Goal: Task Accomplishment & Management: Use online tool/utility

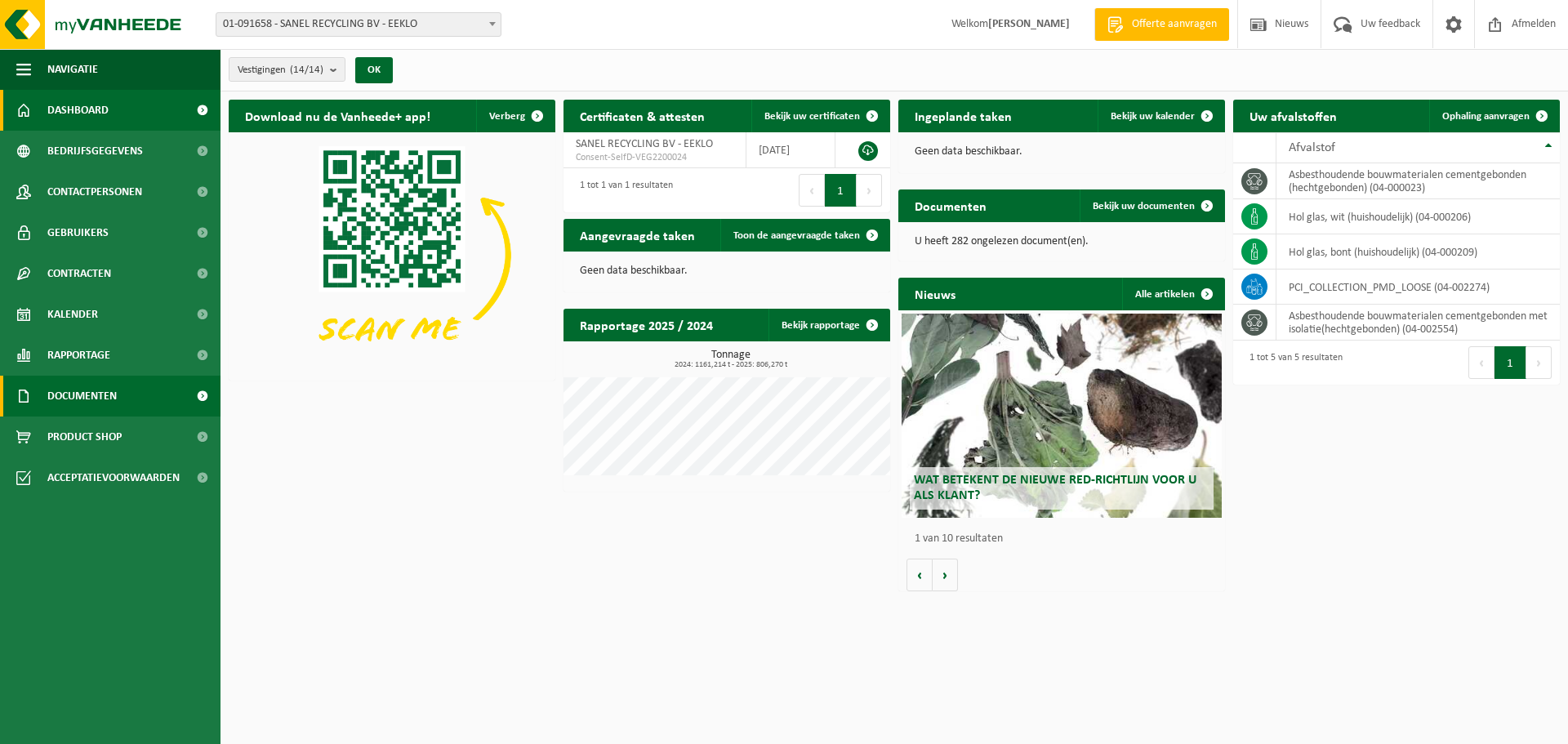
click at [72, 395] on span "Documenten" at bounding box center [82, 396] width 70 height 41
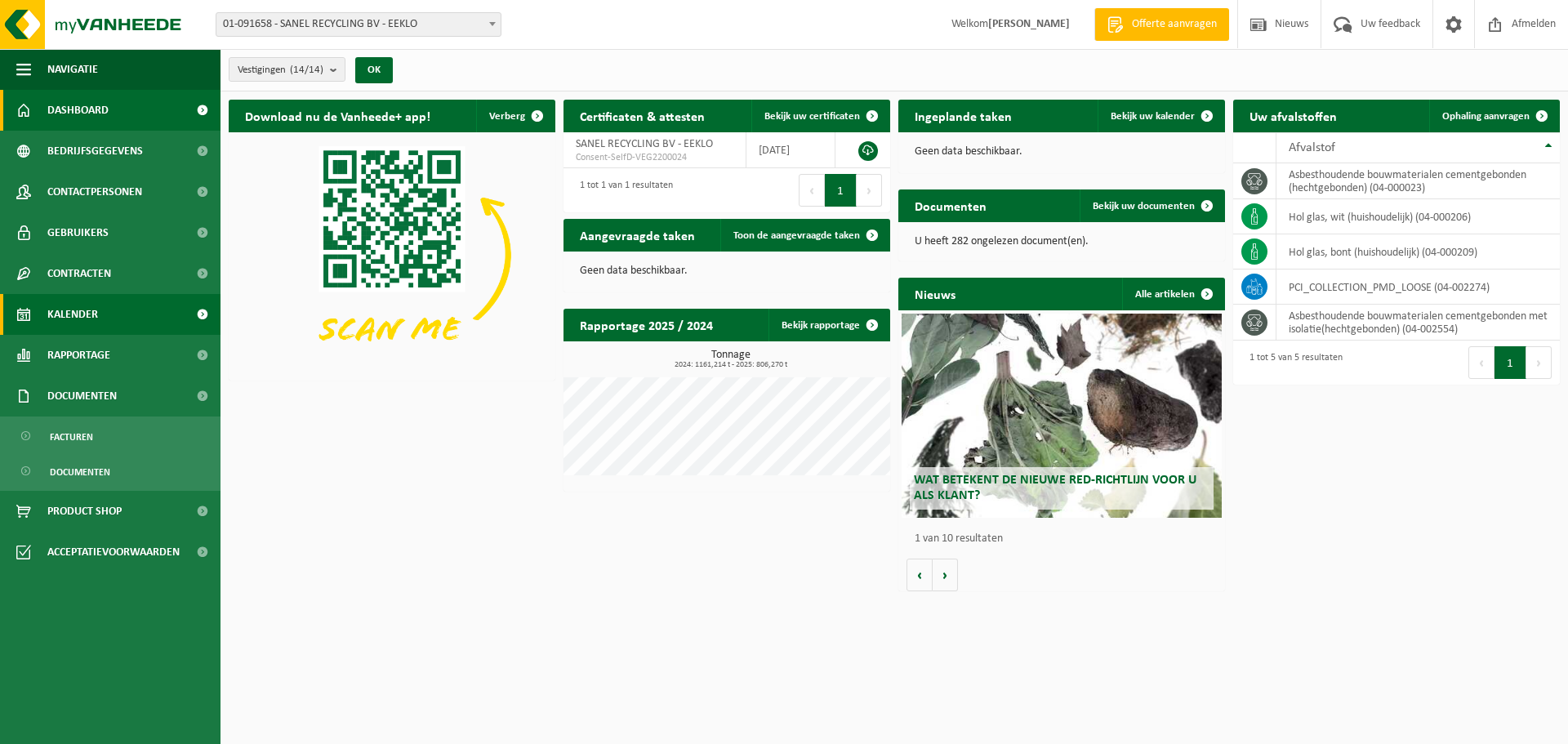
click at [78, 309] on span "Kalender" at bounding box center [72, 314] width 50 height 41
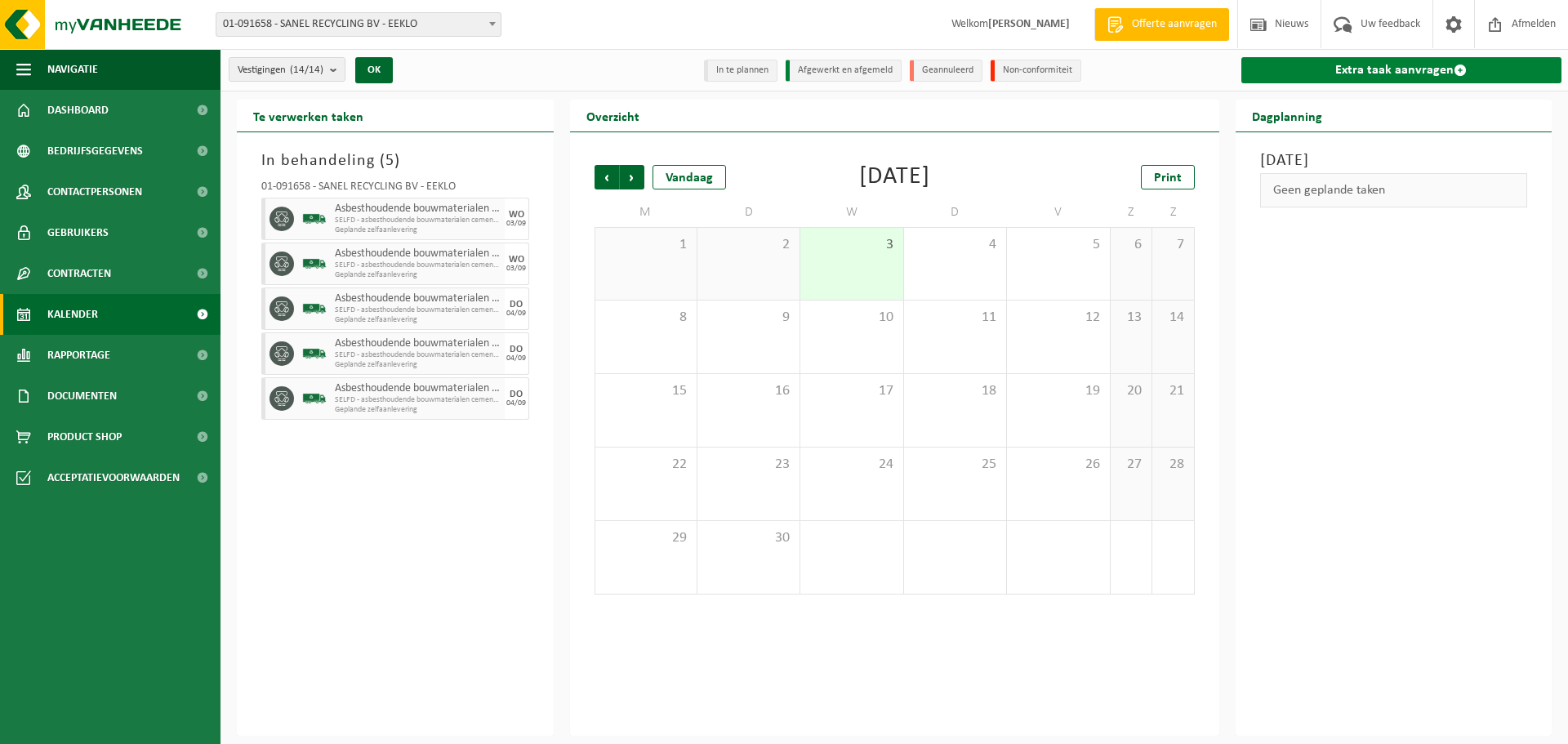
click at [1404, 67] on link "Extra taak aanvragen" at bounding box center [1402, 70] width 321 height 27
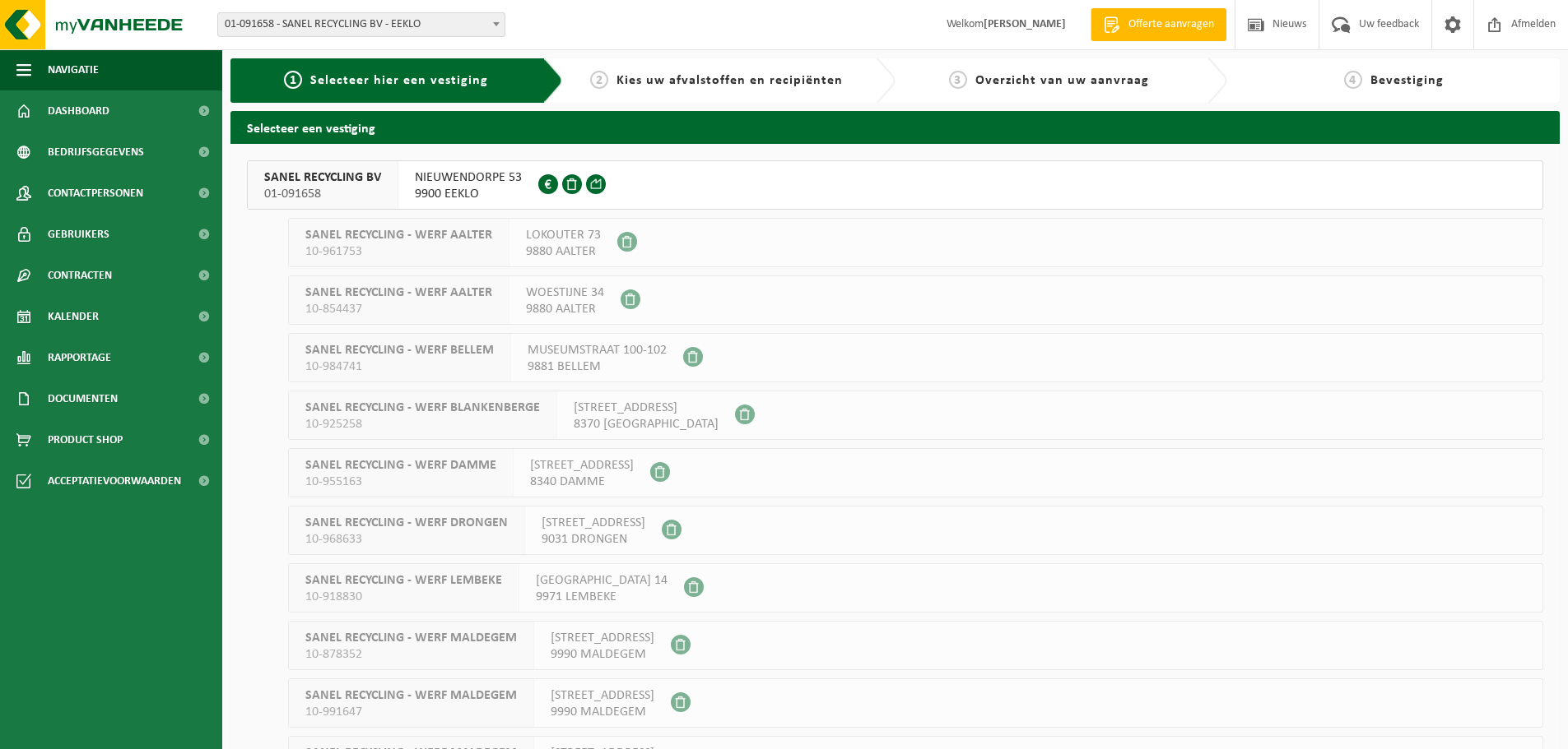
click at [296, 174] on span "SANEL RECYCLING BV" at bounding box center [323, 178] width 117 height 17
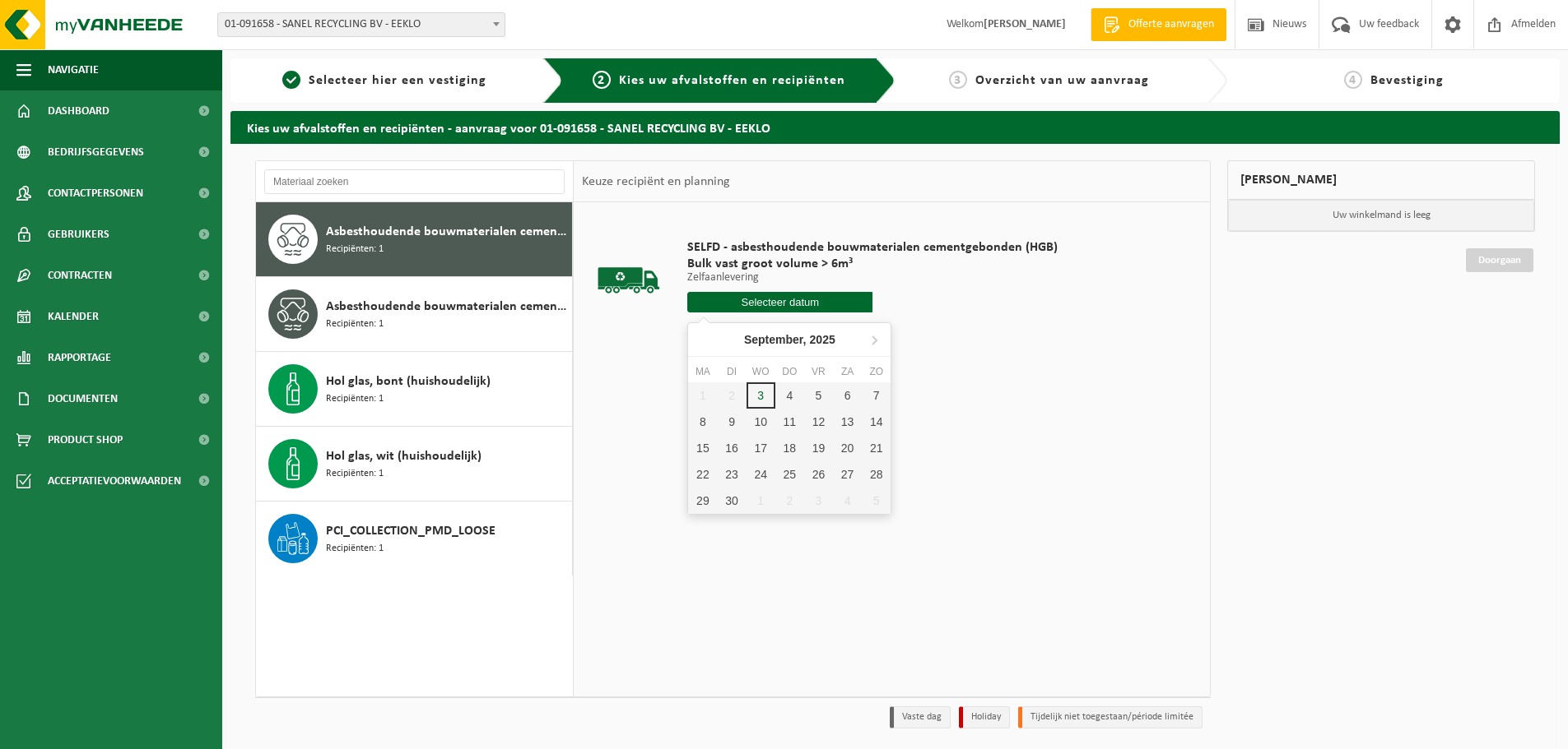
click at [790, 303] on input "text" at bounding box center [780, 302] width 185 height 20
click at [788, 397] on div "4" at bounding box center [789, 395] width 29 height 27
type input "Van 2025-09-04"
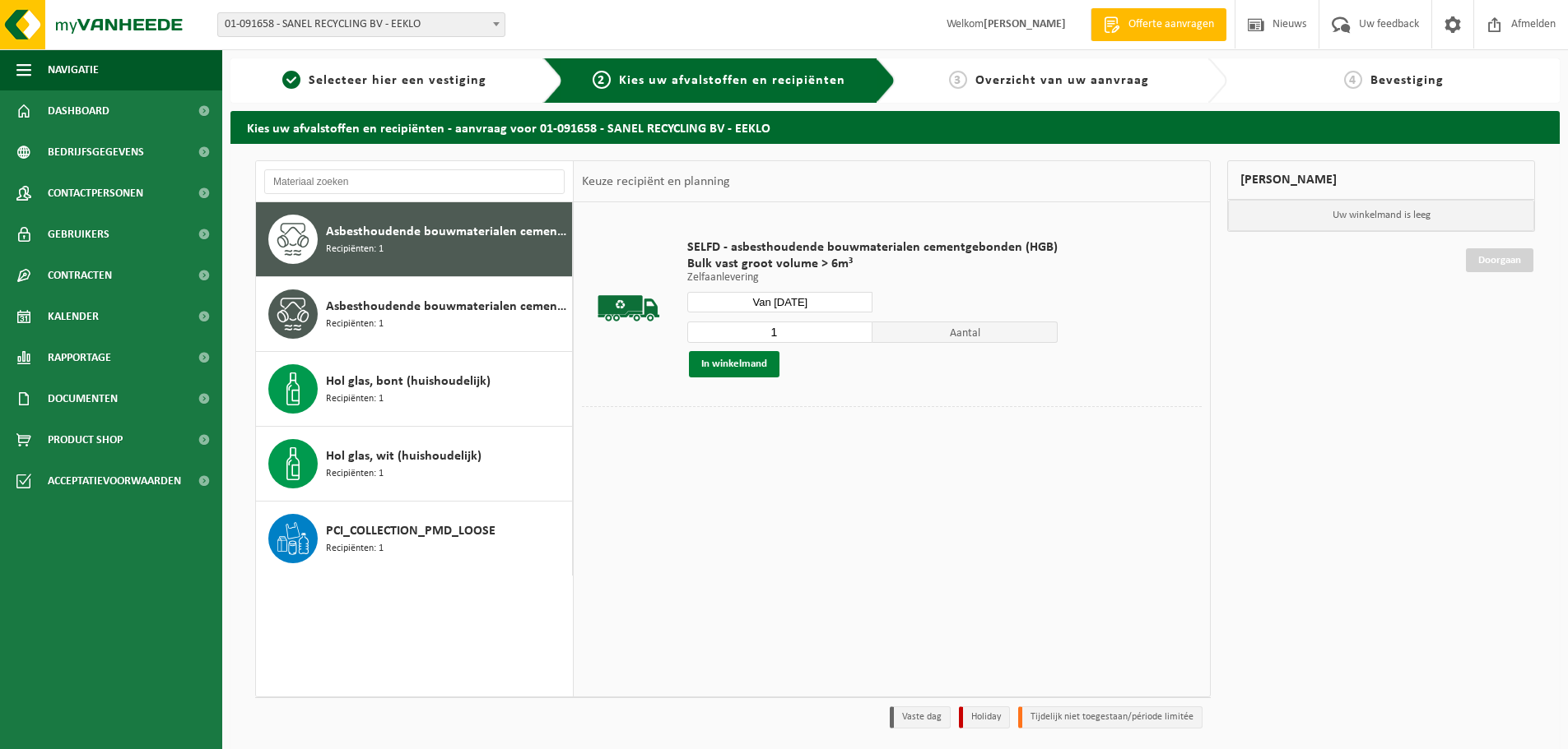
click at [736, 365] on button "In winkelmand" at bounding box center [734, 364] width 90 height 27
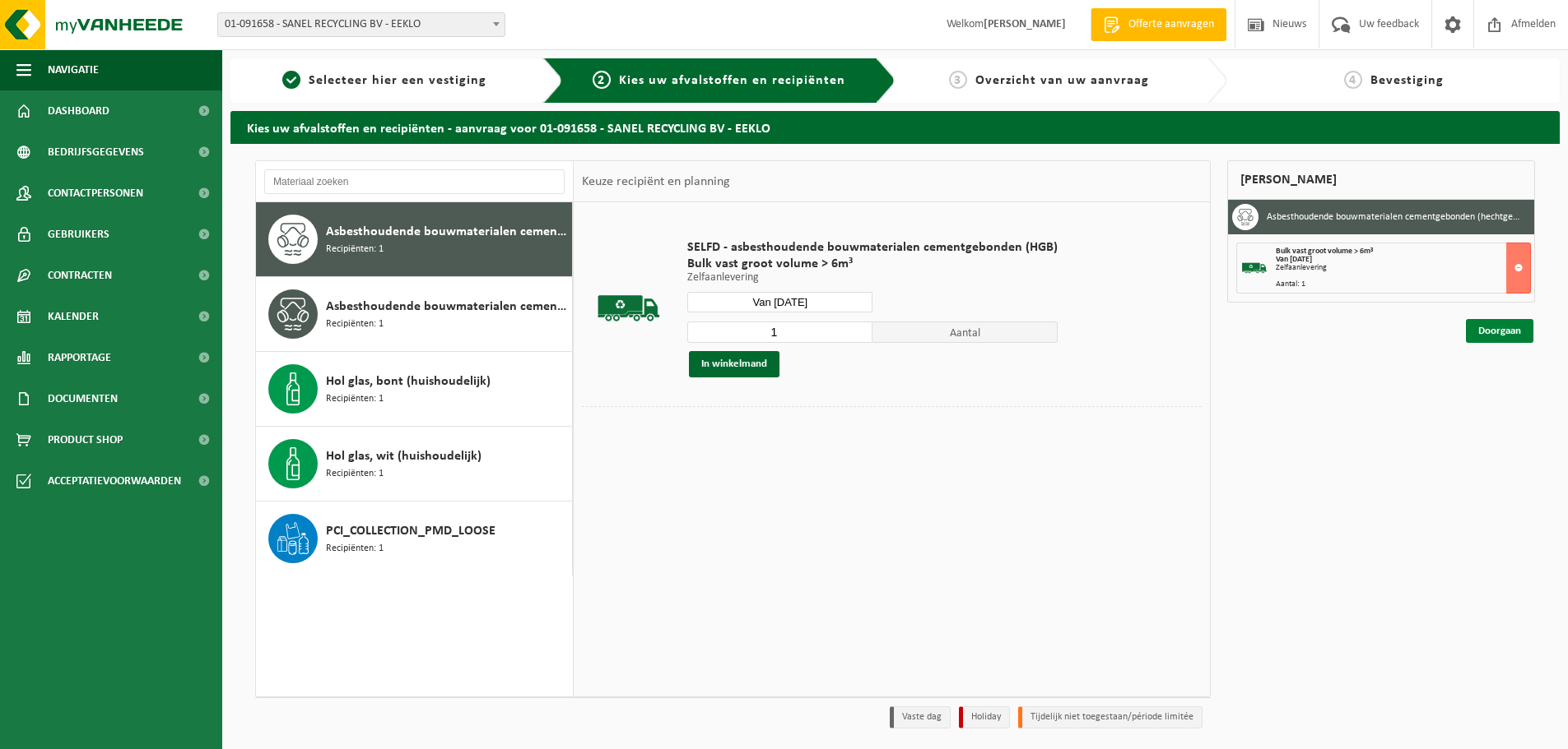
click at [1496, 330] on link "Doorgaan" at bounding box center [1499, 331] width 67 height 24
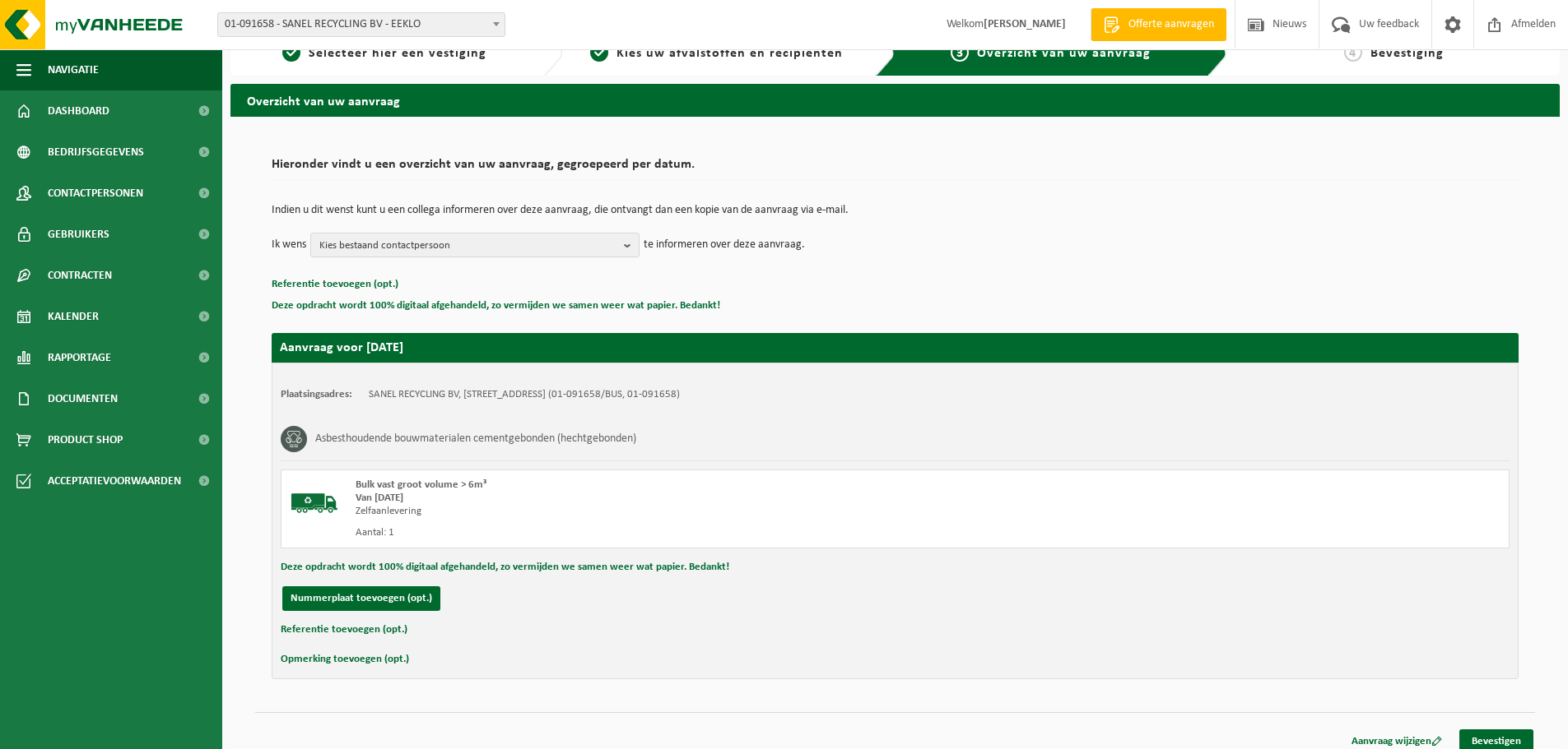
scroll to position [41, 0]
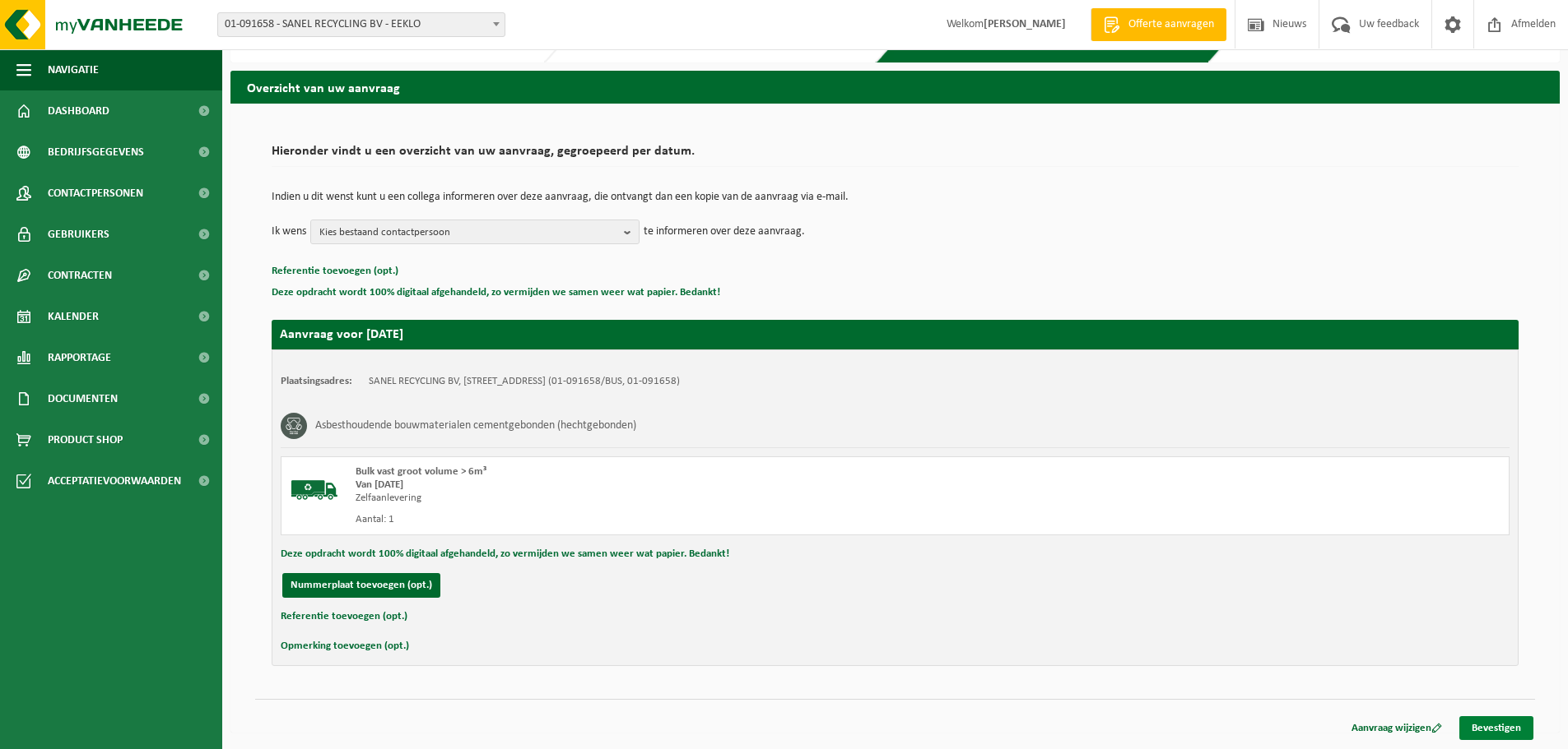
click at [1495, 723] on link "Bevestigen" at bounding box center [1496, 729] width 74 height 24
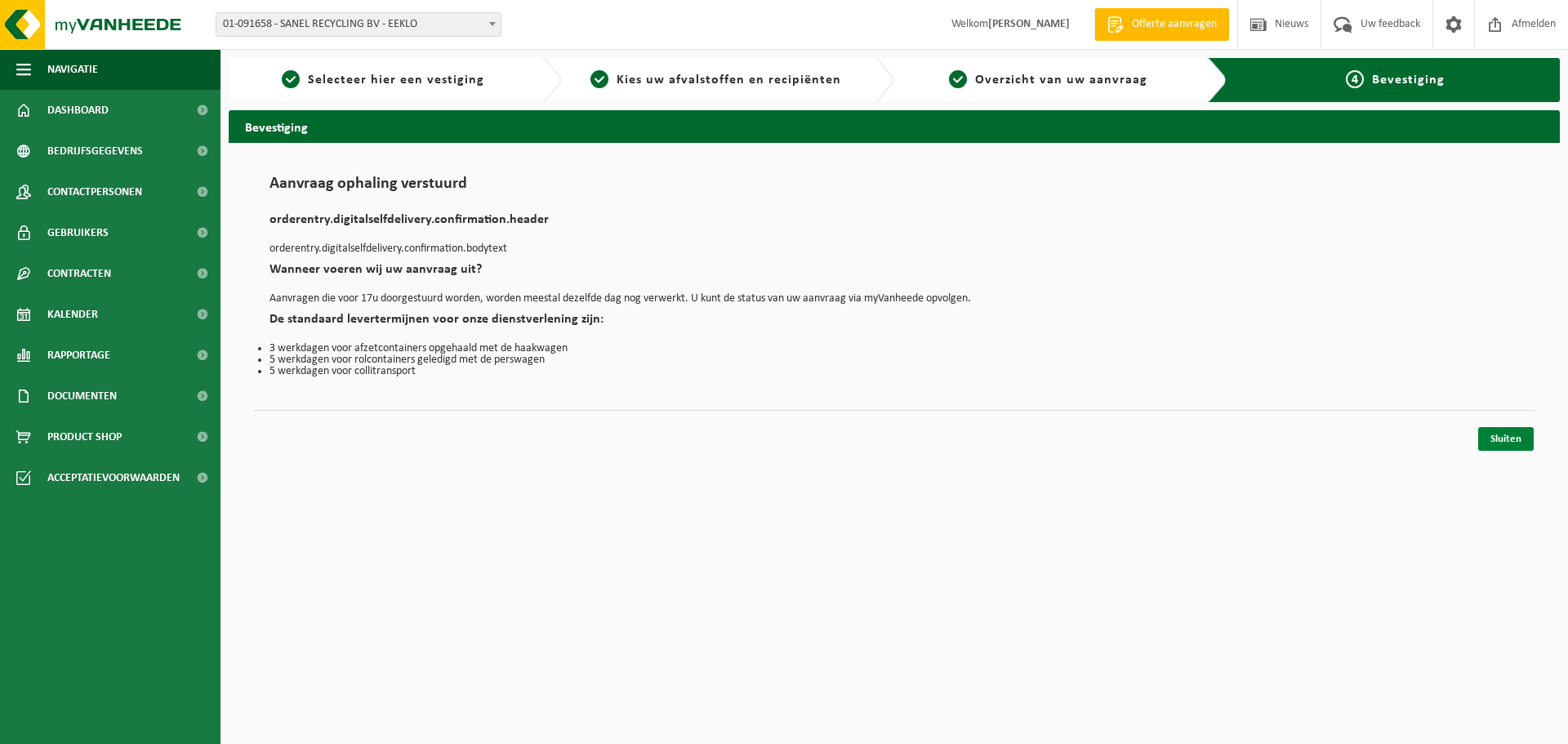
click at [1500, 441] on link "Sluiten" at bounding box center [1506, 439] width 56 height 24
